Goal: Information Seeking & Learning: Learn about a topic

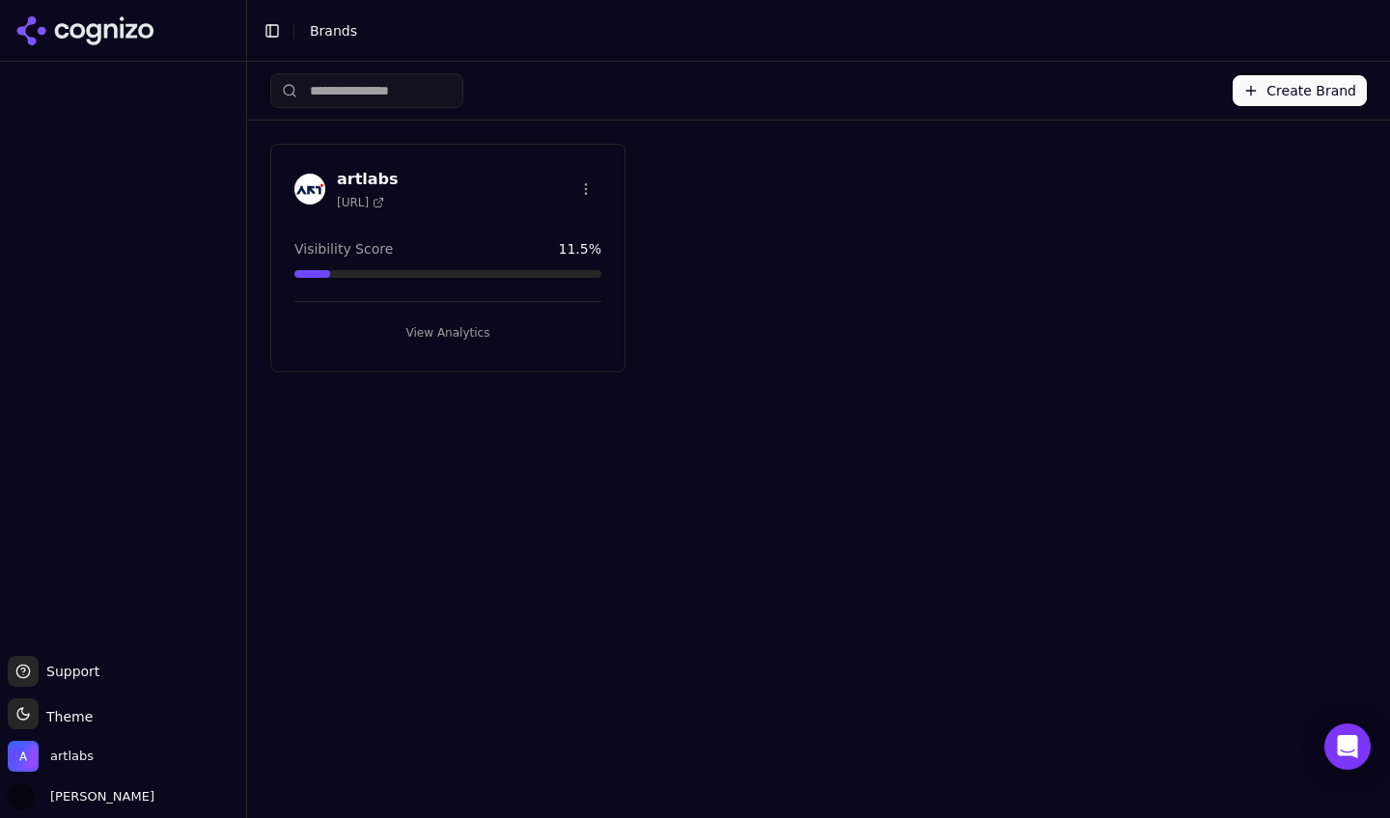
click at [384, 195] on span "[URL]" at bounding box center [360, 202] width 47 height 15
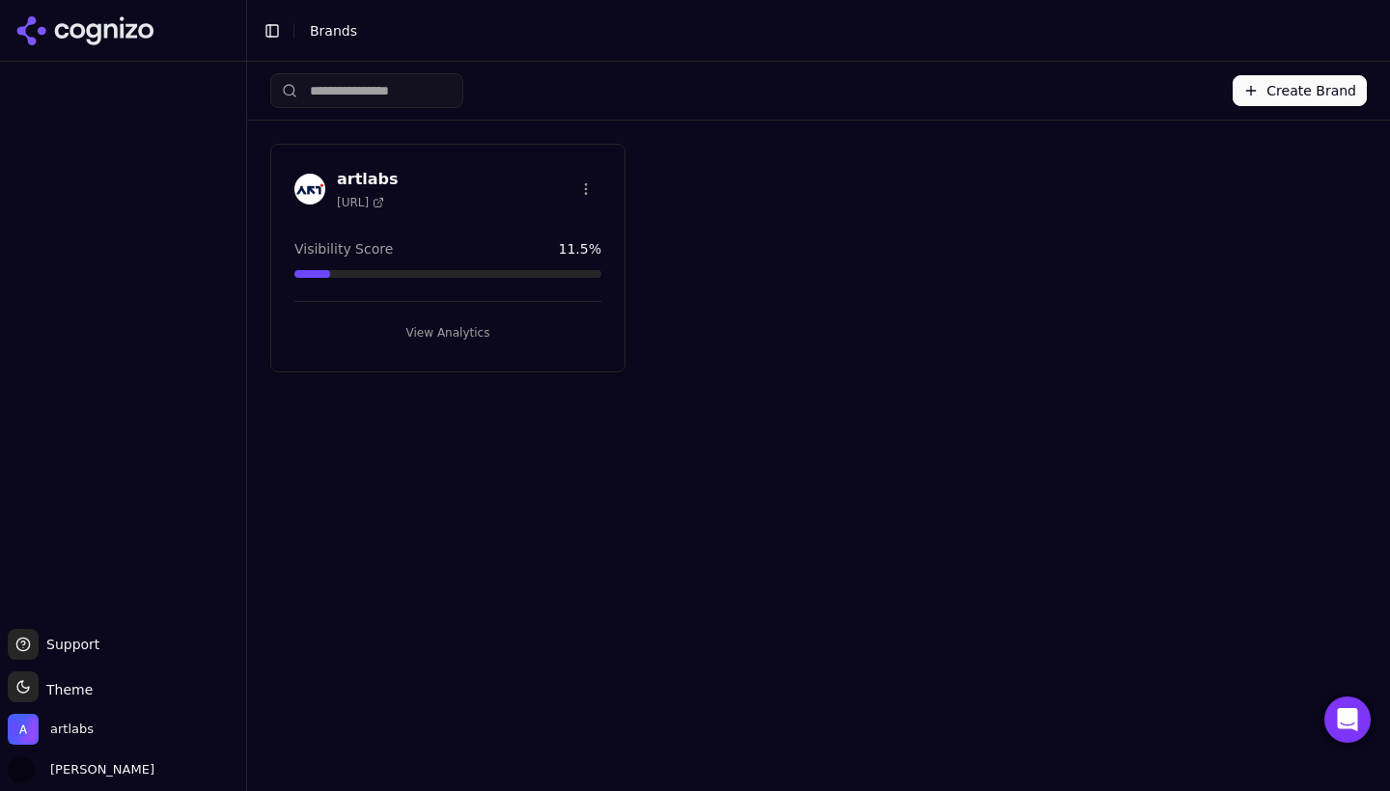
click at [382, 173] on h3 "artlabs" at bounding box center [368, 179] width 62 height 23
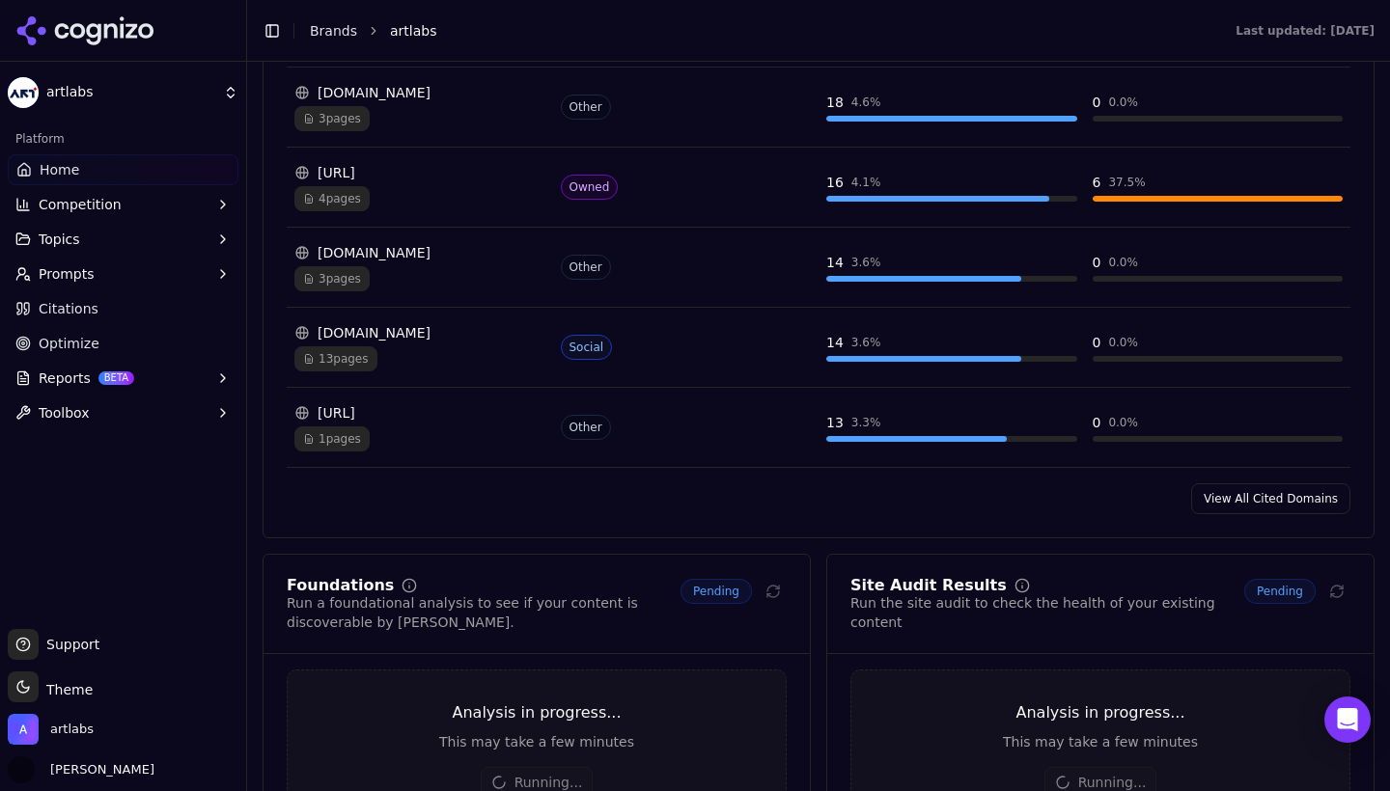
scroll to position [2255, 0]
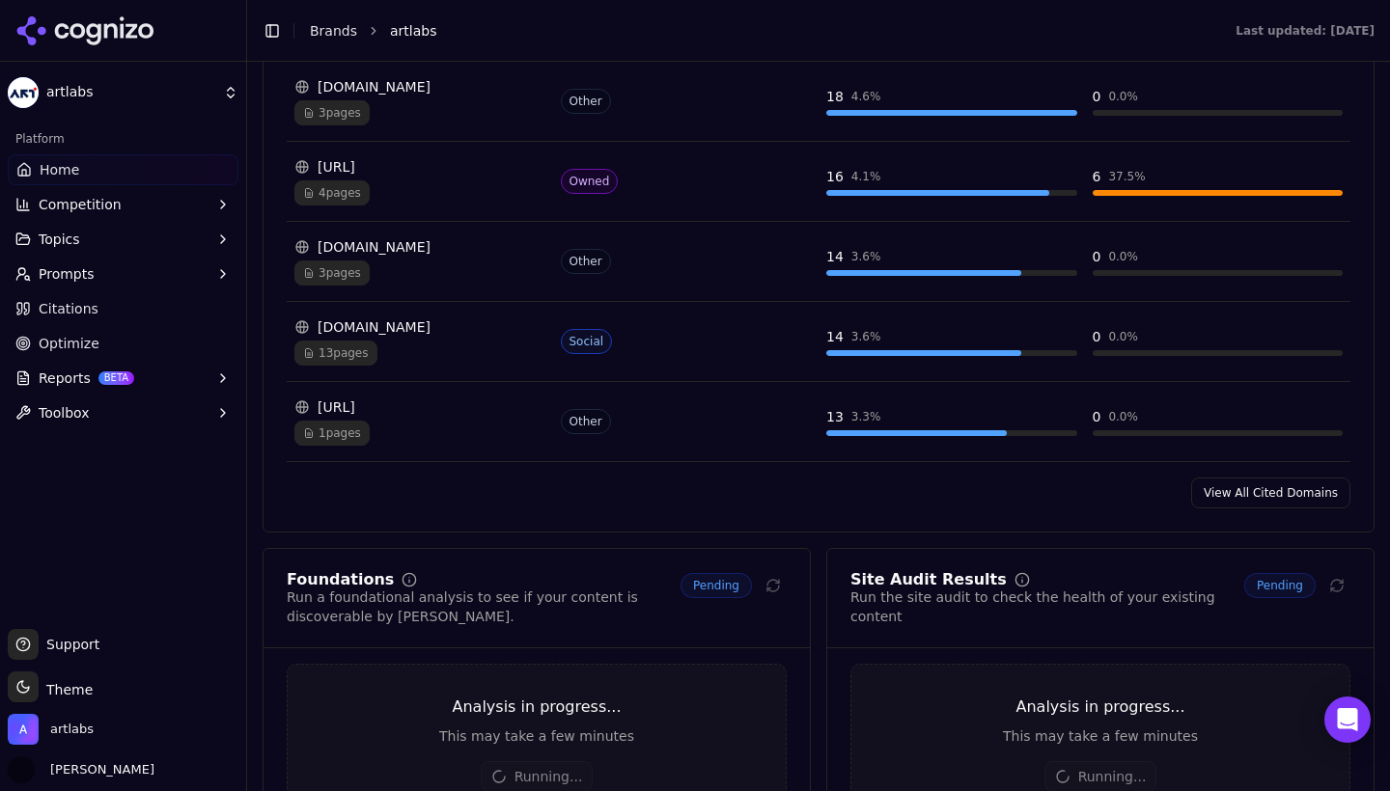
click at [346, 346] on span "13 pages" at bounding box center [335, 353] width 83 height 25
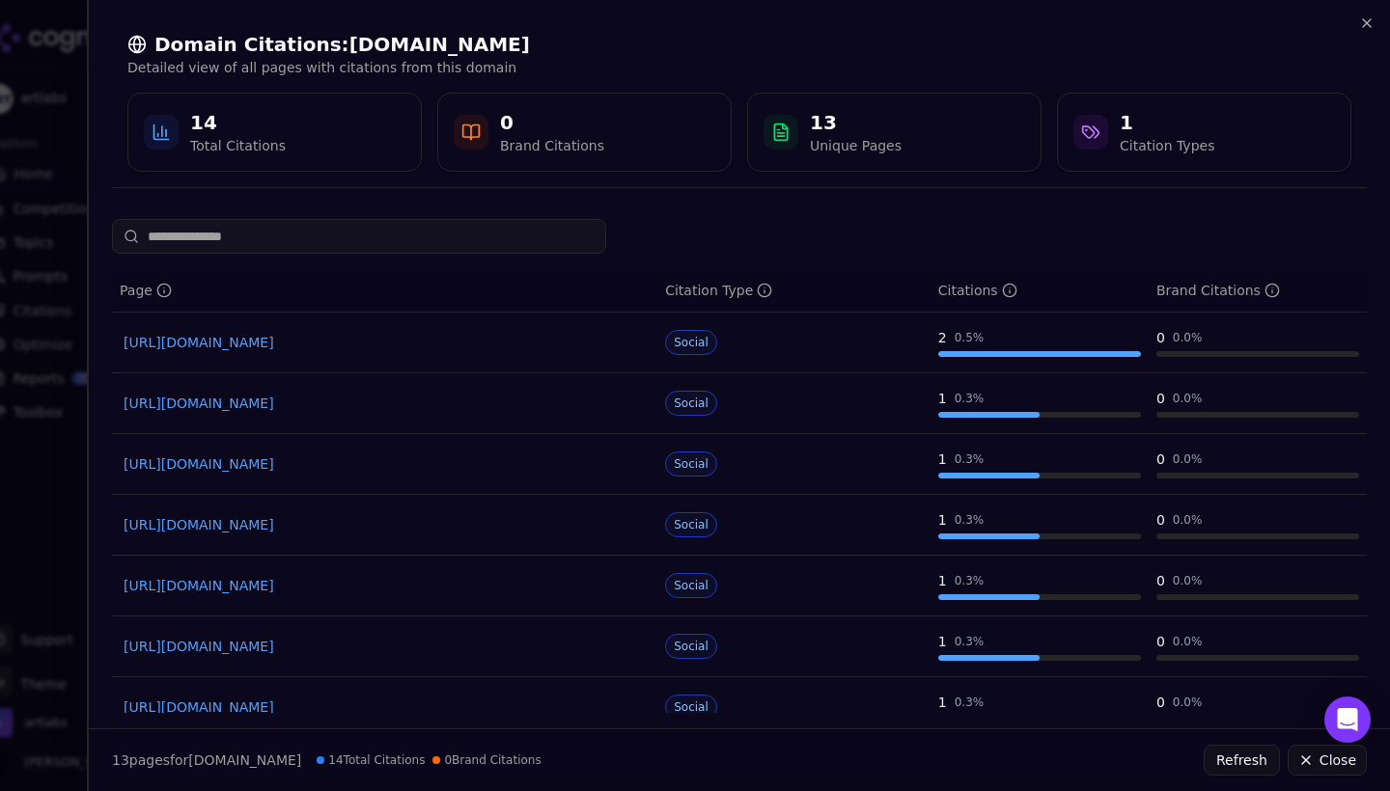
click at [355, 350] on link "[URL][DOMAIN_NAME]" at bounding box center [385, 342] width 522 height 19
click at [349, 396] on link "[URL][DOMAIN_NAME]" at bounding box center [385, 403] width 522 height 19
click at [307, 462] on link "[URL][DOMAIN_NAME]" at bounding box center [385, 464] width 522 height 19
click at [279, 529] on link "[URL][DOMAIN_NAME]" at bounding box center [385, 524] width 522 height 19
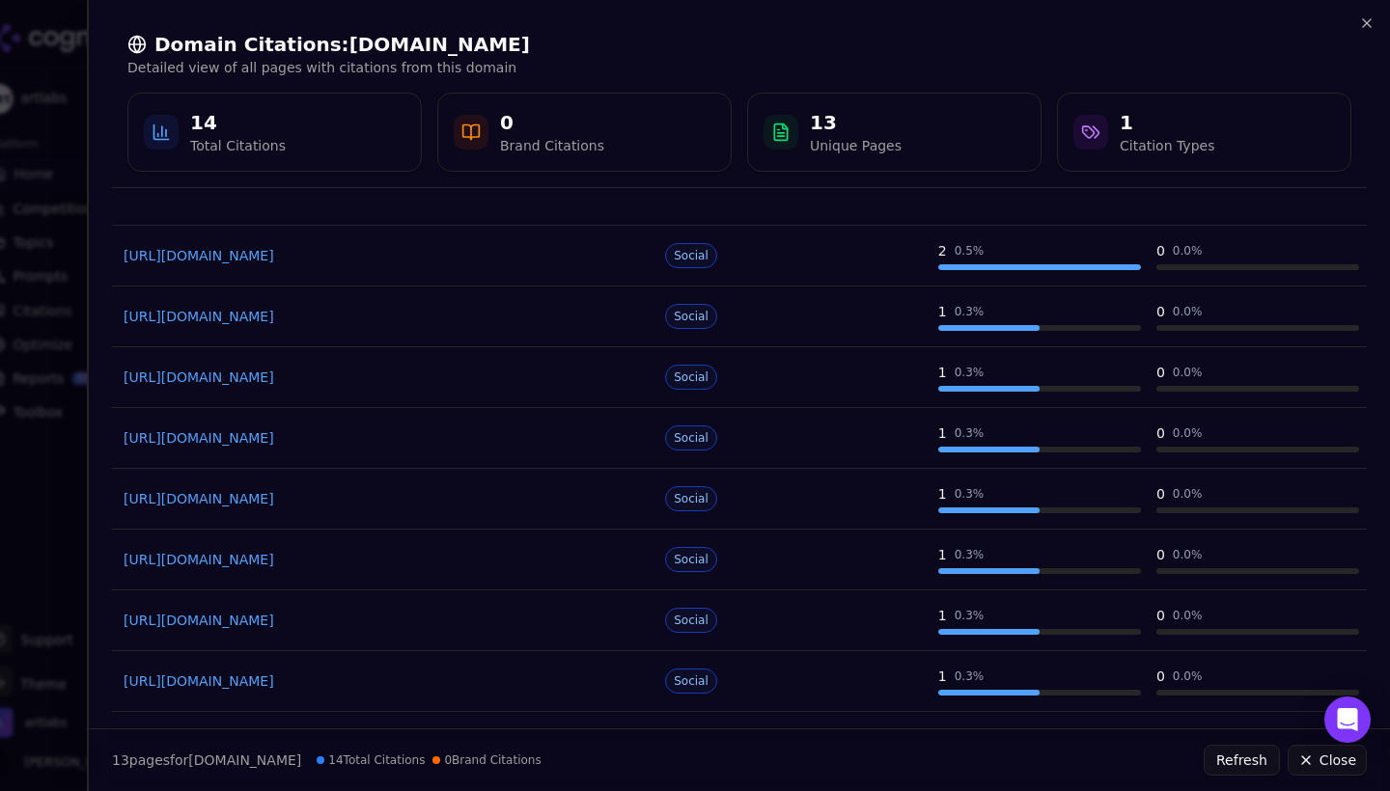
scroll to position [98, 0]
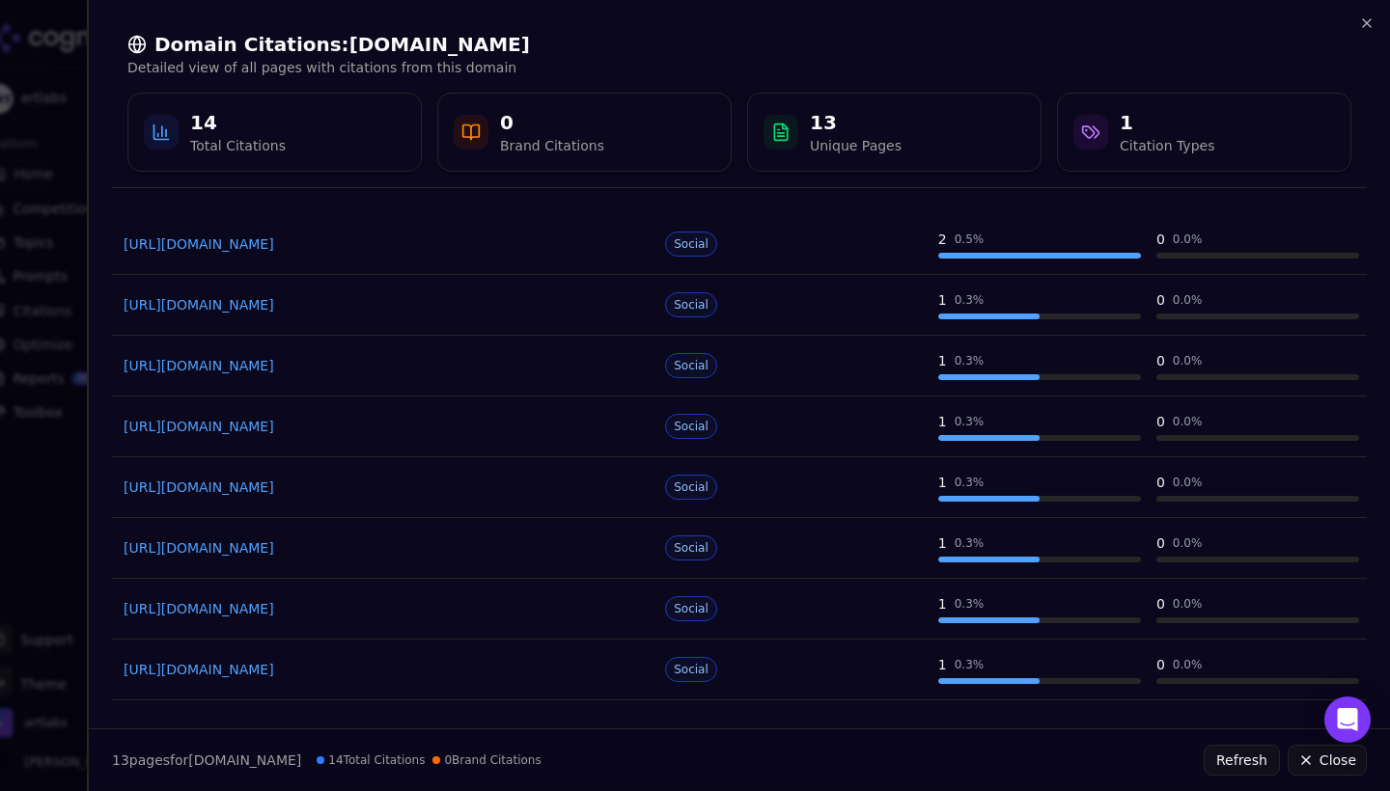
click at [298, 615] on link "[URL][DOMAIN_NAME]" at bounding box center [385, 608] width 522 height 19
click at [305, 662] on link "[URL][DOMAIN_NAME]" at bounding box center [385, 669] width 522 height 19
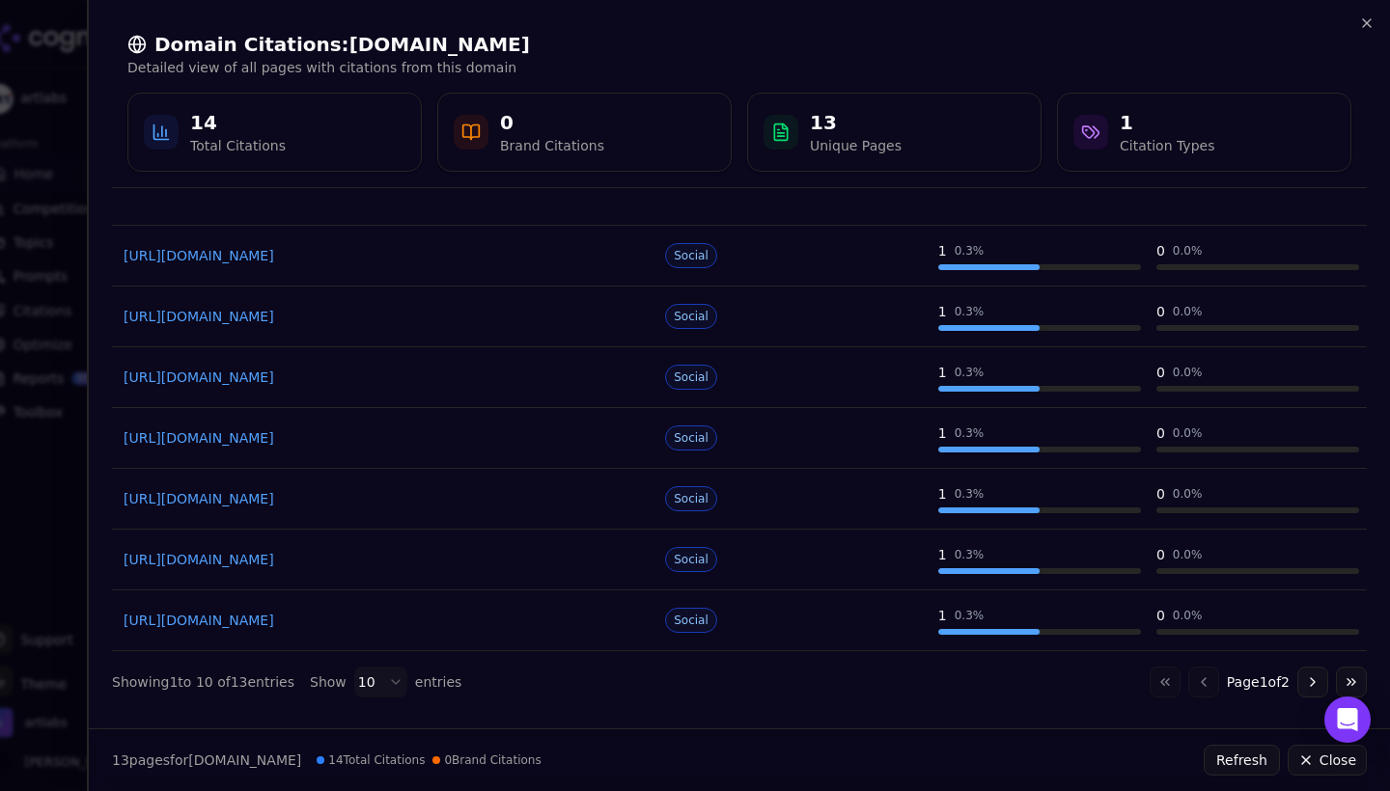
scroll to position [269, 0]
click at [338, 567] on link "[URL][DOMAIN_NAME]" at bounding box center [385, 559] width 522 height 19
click at [377, 622] on link "[URL][DOMAIN_NAME]" at bounding box center [385, 620] width 522 height 19
click at [1316, 683] on button "Go to next page" at bounding box center [1312, 682] width 31 height 31
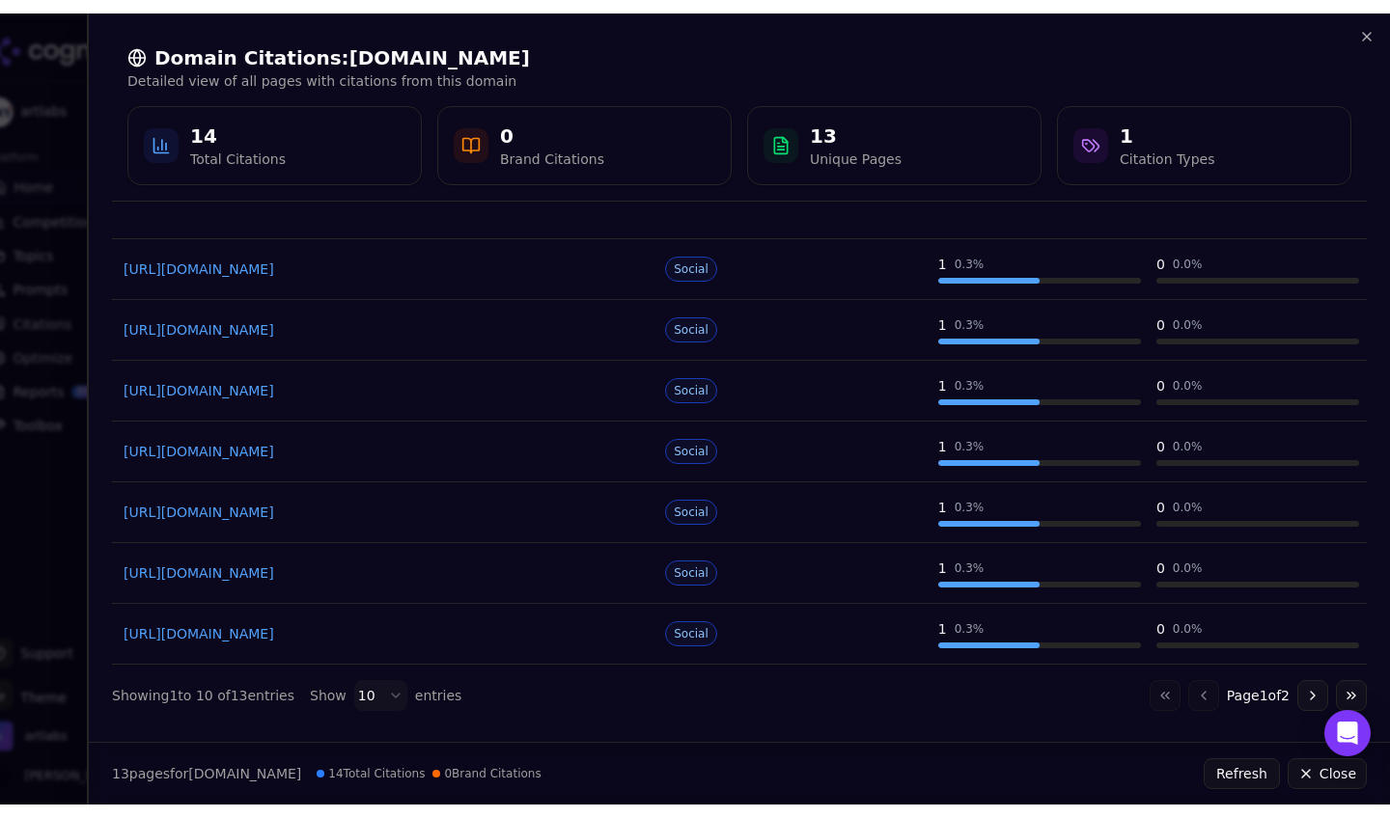
scroll to position [0, 0]
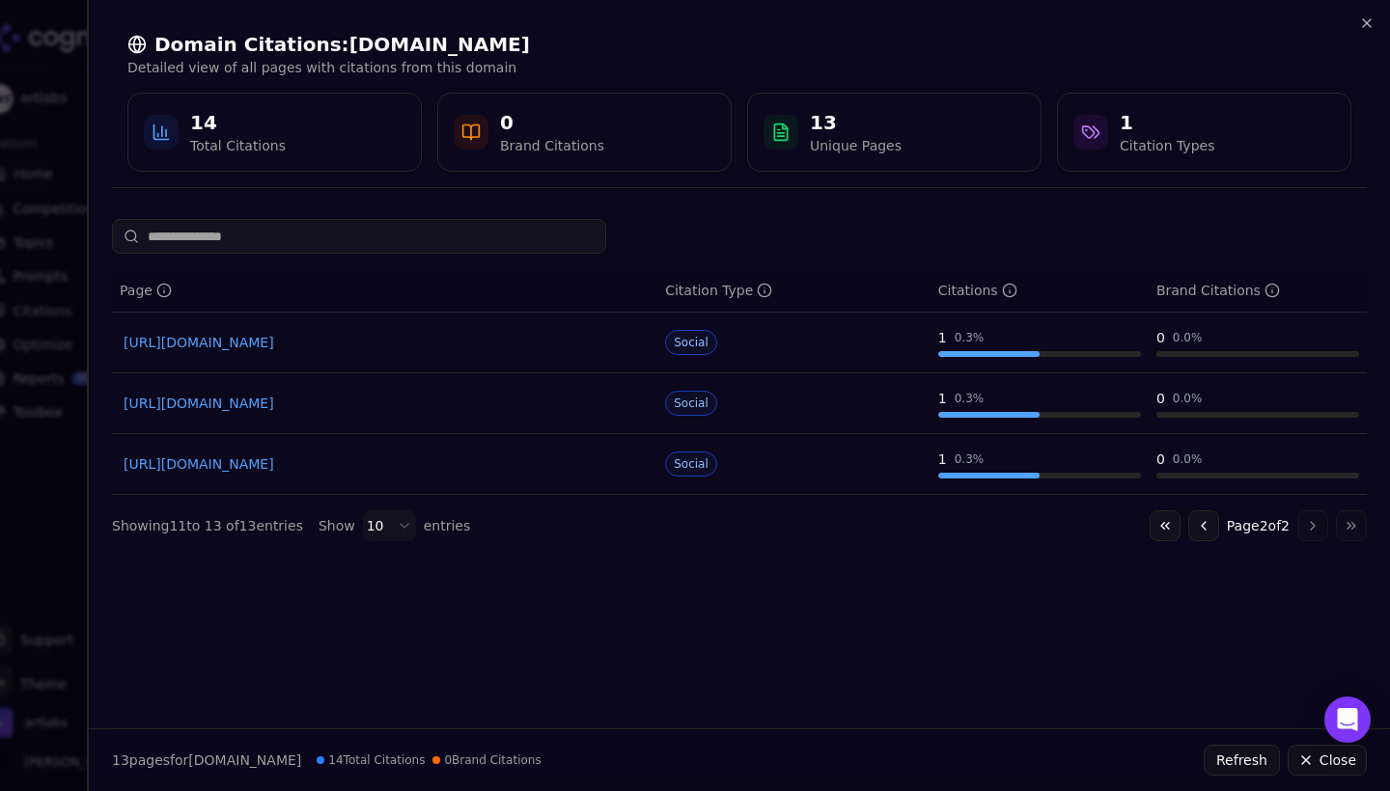
click at [391, 472] on link "[URL][DOMAIN_NAME]" at bounding box center [385, 464] width 522 height 19
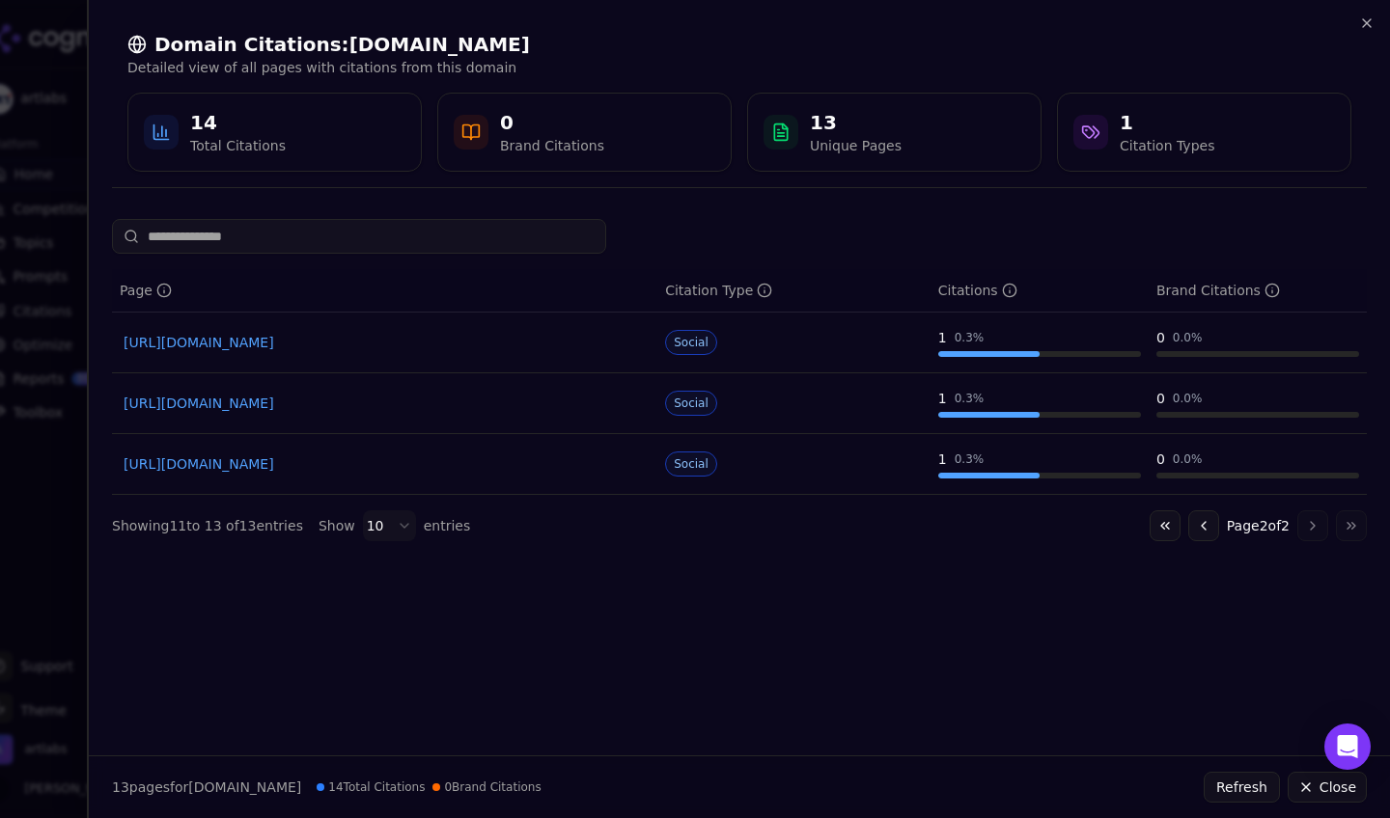
click at [48, 317] on div at bounding box center [695, 409] width 1390 height 818
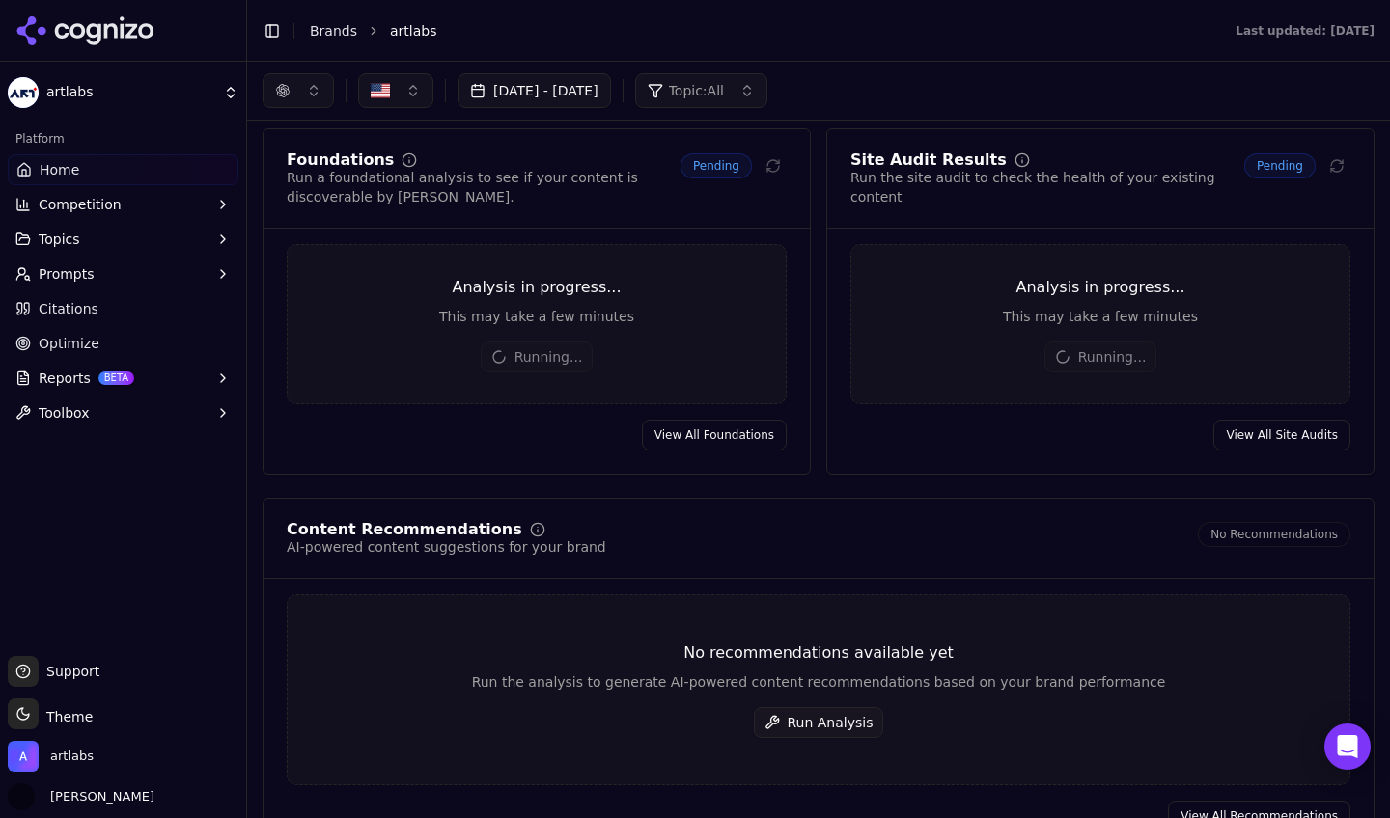
scroll to position [2622, 0]
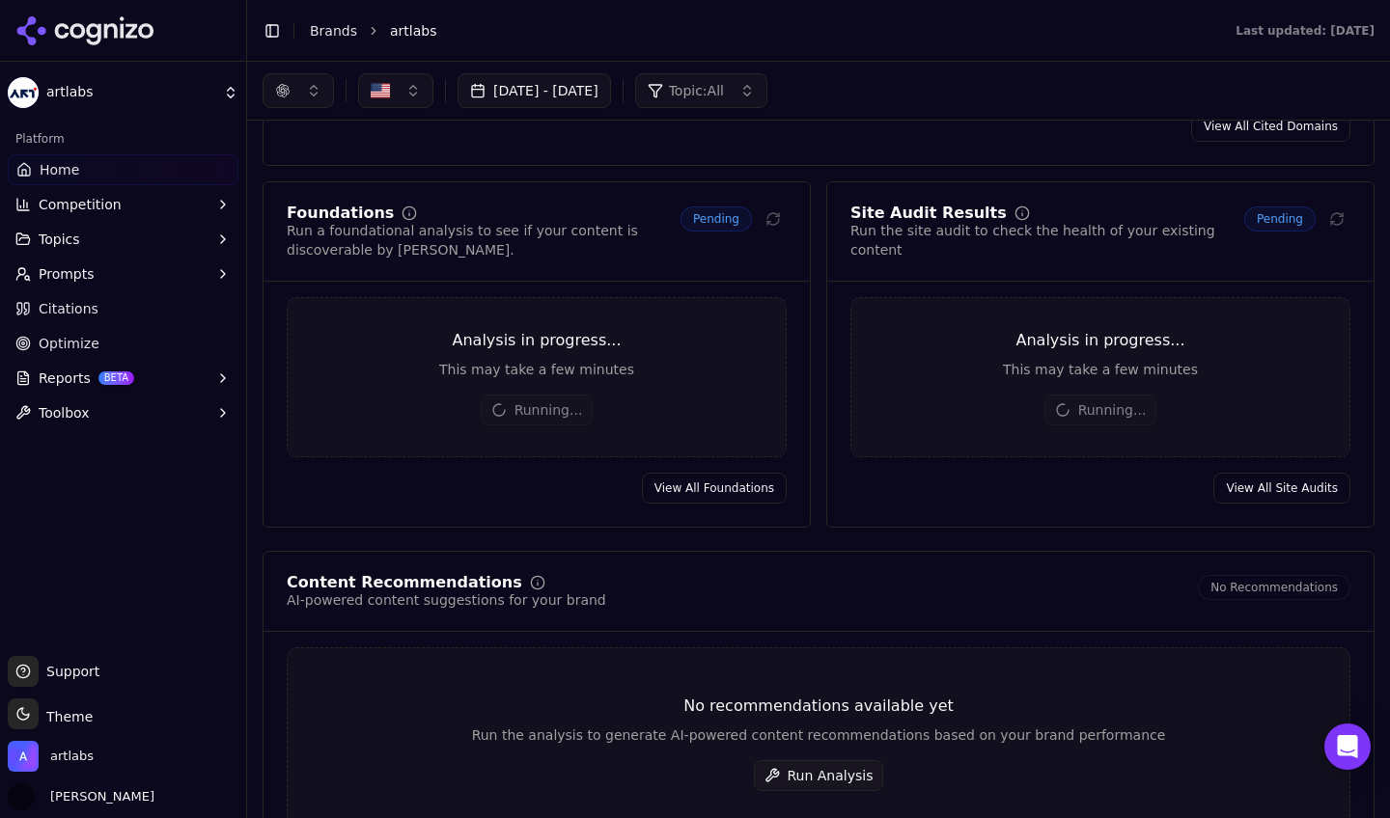
click at [104, 279] on button "Prompts" at bounding box center [123, 274] width 231 height 31
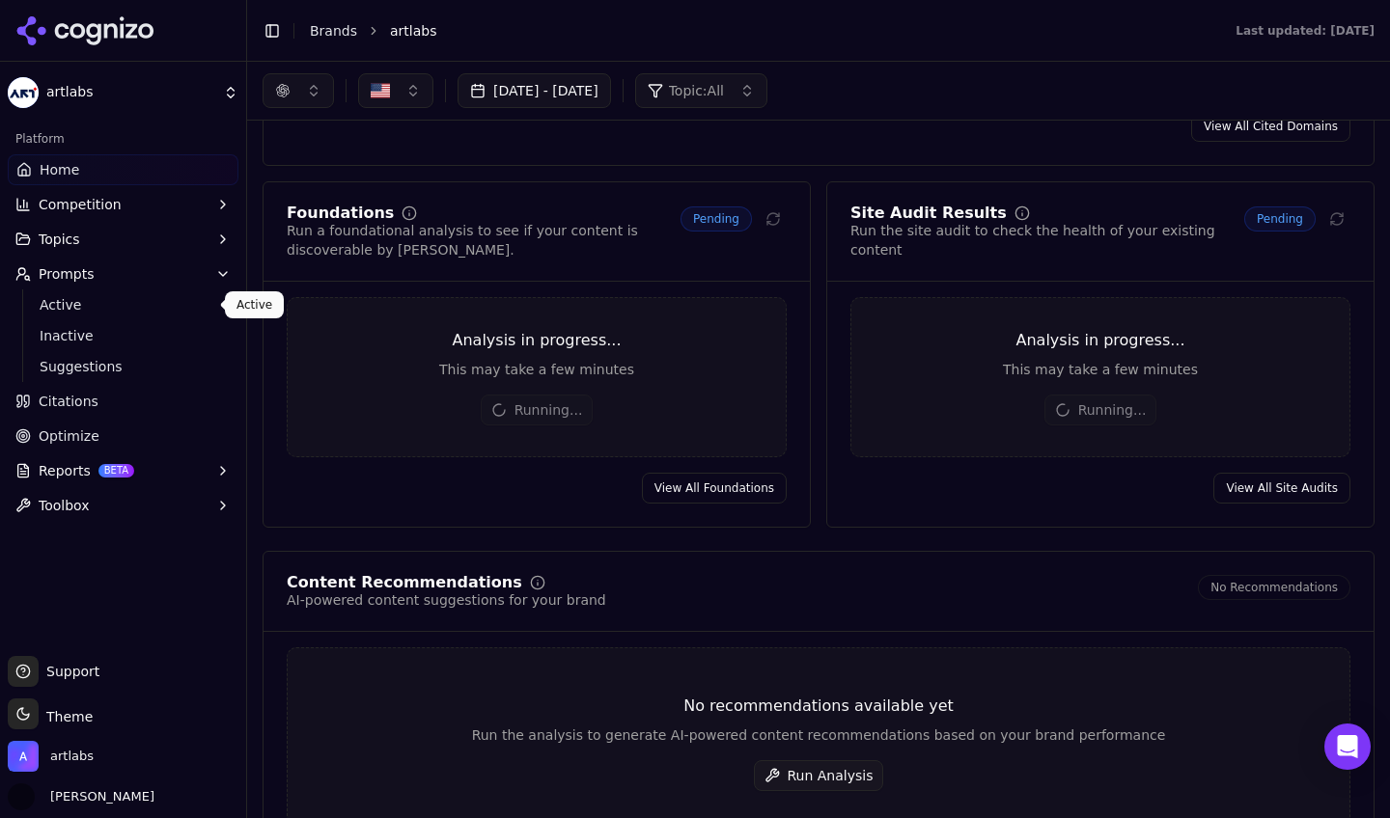
click at [97, 302] on span "Active" at bounding box center [124, 304] width 168 height 19
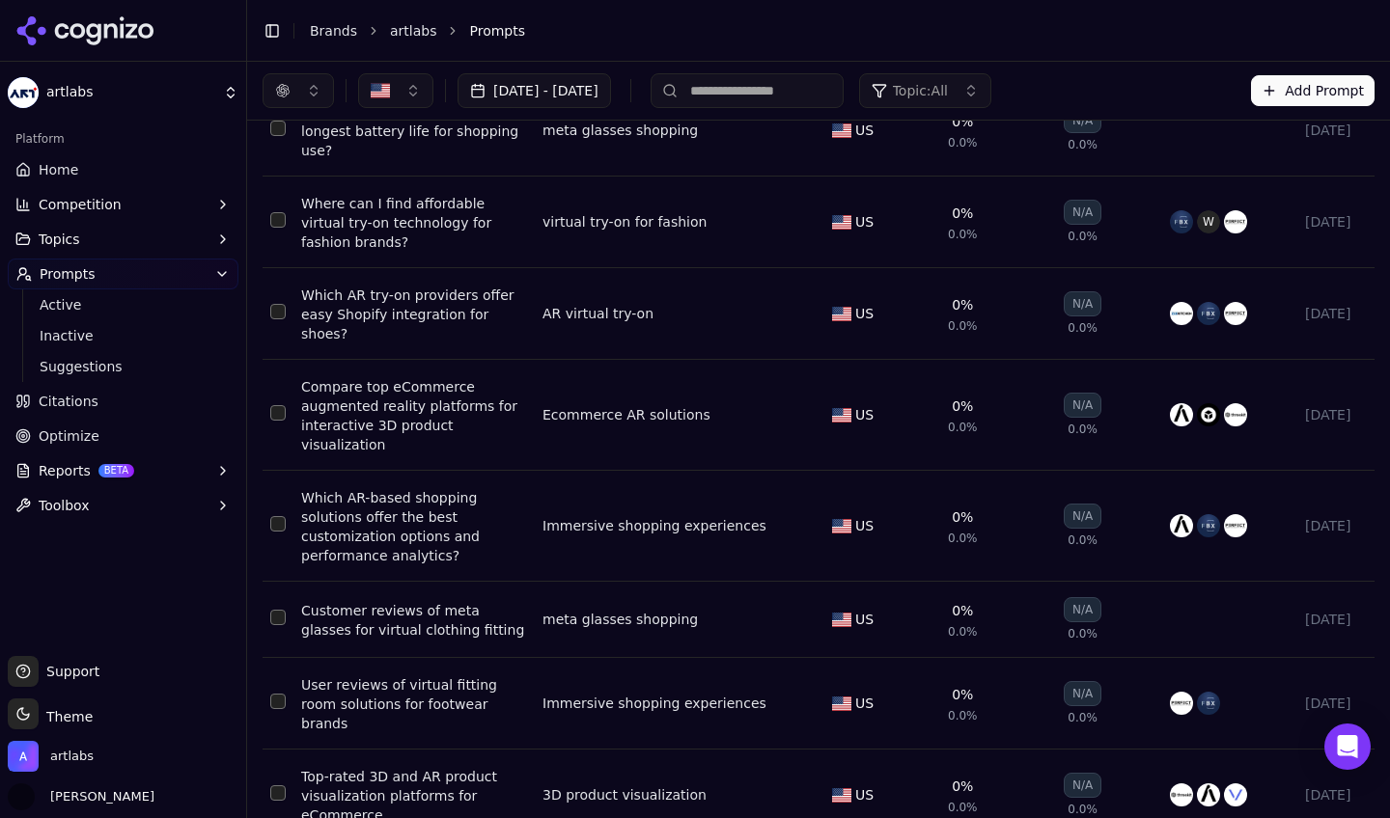
scroll to position [3050, 0]
